Goal: Task Accomplishment & Management: Manage account settings

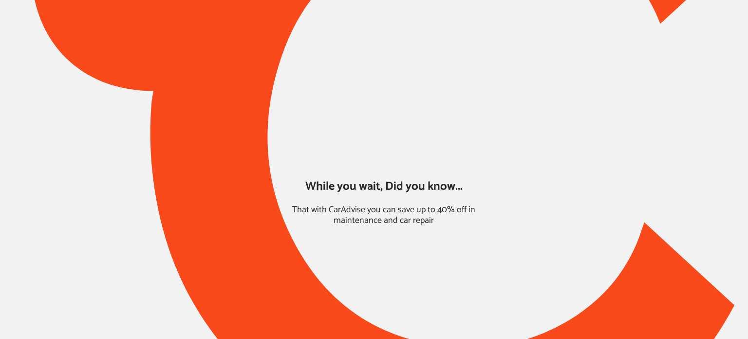
type input "*******"
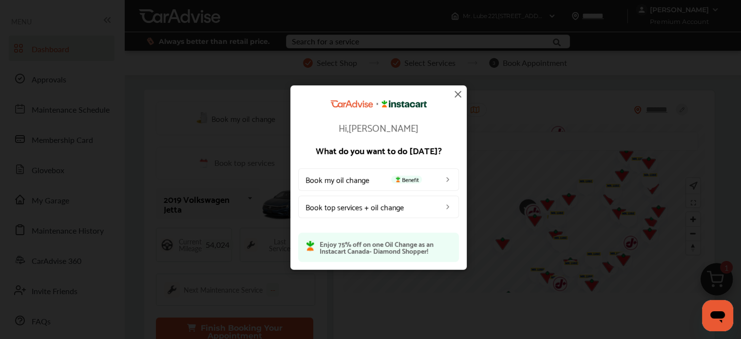
click at [459, 93] on img at bounding box center [458, 94] width 12 height 12
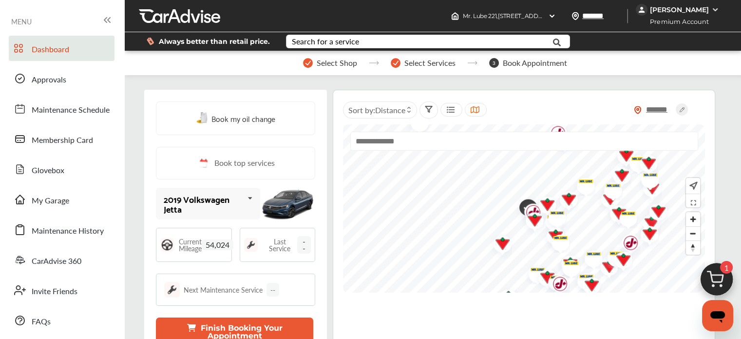
click at [681, 5] on div "[PERSON_NAME]" at bounding box center [679, 9] width 59 height 9
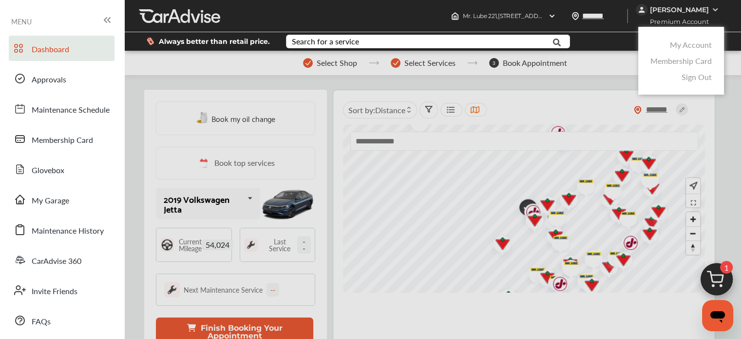
click at [658, 57] on link "Membership Card" at bounding box center [680, 60] width 61 height 11
